Goal: Task Accomplishment & Management: Use online tool/utility

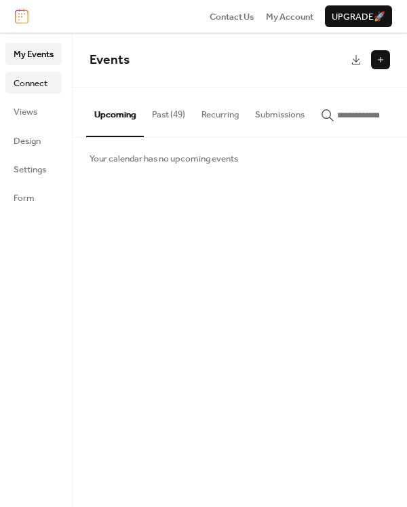
click at [41, 77] on span "Connect" at bounding box center [31, 84] width 34 height 14
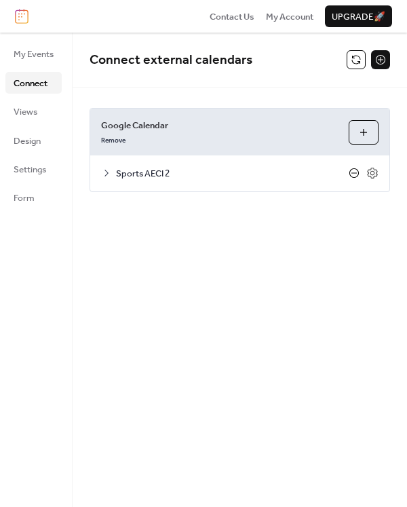
click at [352, 169] on icon at bounding box center [355, 173] width 10 height 10
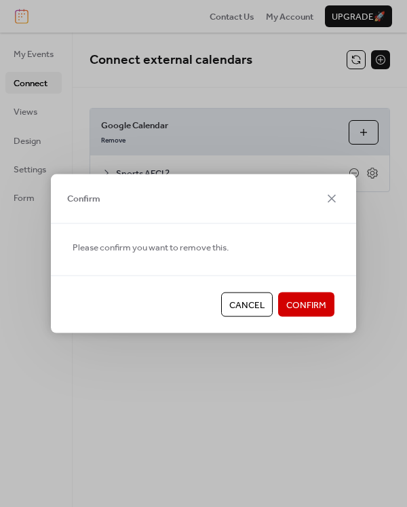
click at [308, 306] on span "Confirm" at bounding box center [307, 306] width 40 height 14
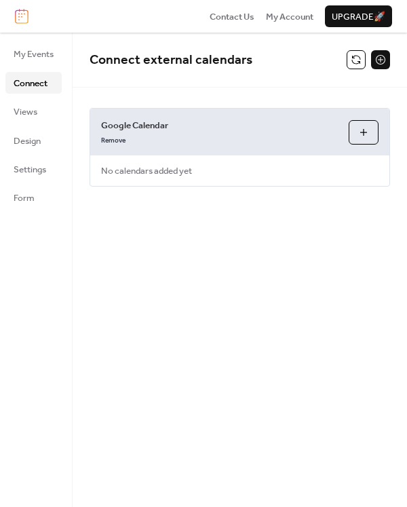
click at [369, 129] on button "Choose Calendars" at bounding box center [364, 132] width 30 height 24
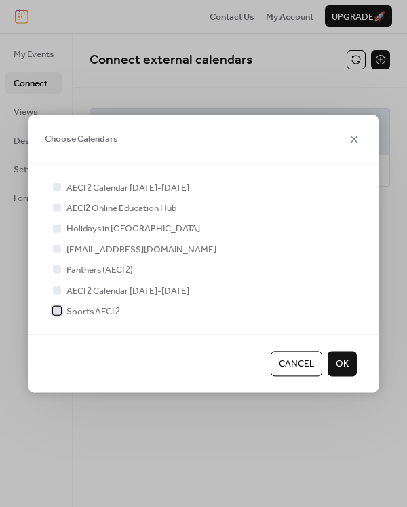
click at [59, 309] on div at bounding box center [57, 311] width 8 height 8
click at [347, 366] on span "OK" at bounding box center [342, 365] width 13 height 14
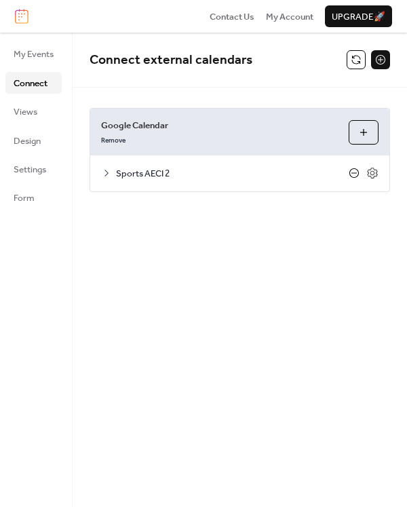
click at [358, 170] on icon at bounding box center [355, 173] width 10 height 10
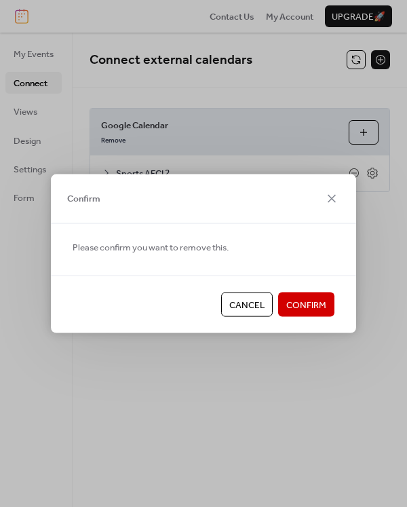
click at [318, 303] on span "Confirm" at bounding box center [307, 306] width 40 height 14
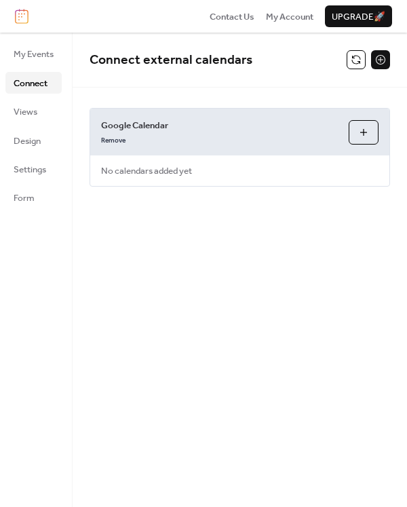
click at [362, 132] on button "Choose Calendars" at bounding box center [364, 132] width 30 height 24
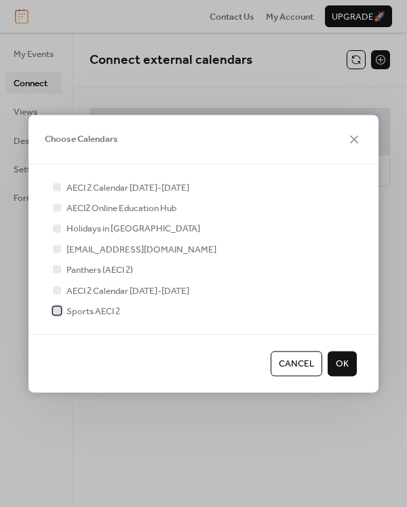
click at [62, 310] on div at bounding box center [57, 311] width 14 height 14
click at [346, 369] on span "OK" at bounding box center [342, 365] width 13 height 14
